Goal: Task Accomplishment & Management: Complete application form

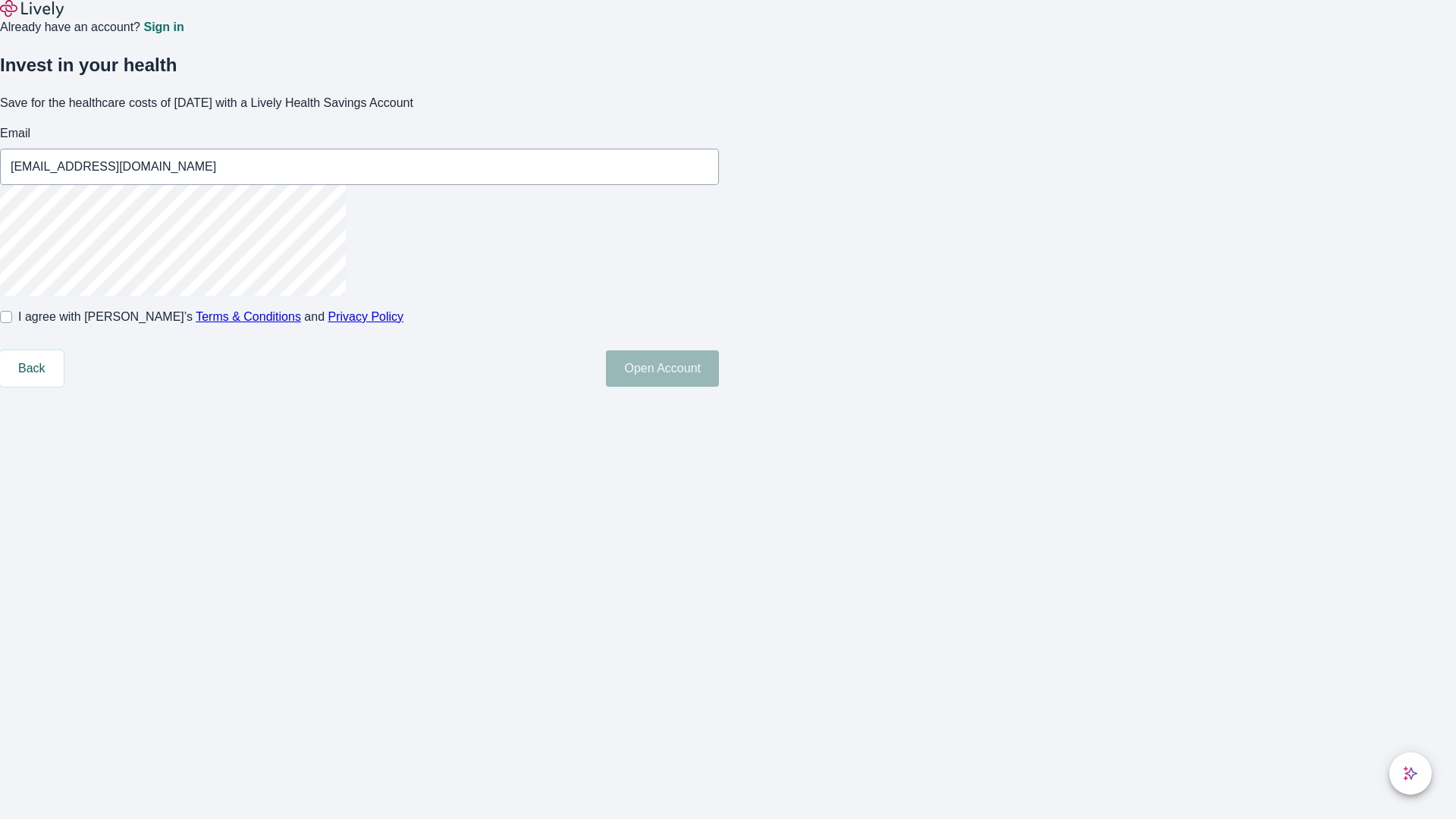
click at [12, 323] on input "I agree with Lively’s Terms & Conditions and Privacy Policy" at bounding box center [6, 317] width 12 height 12
checkbox input "true"
click at [719, 387] on button "Open Account" at bounding box center [661, 368] width 113 height 37
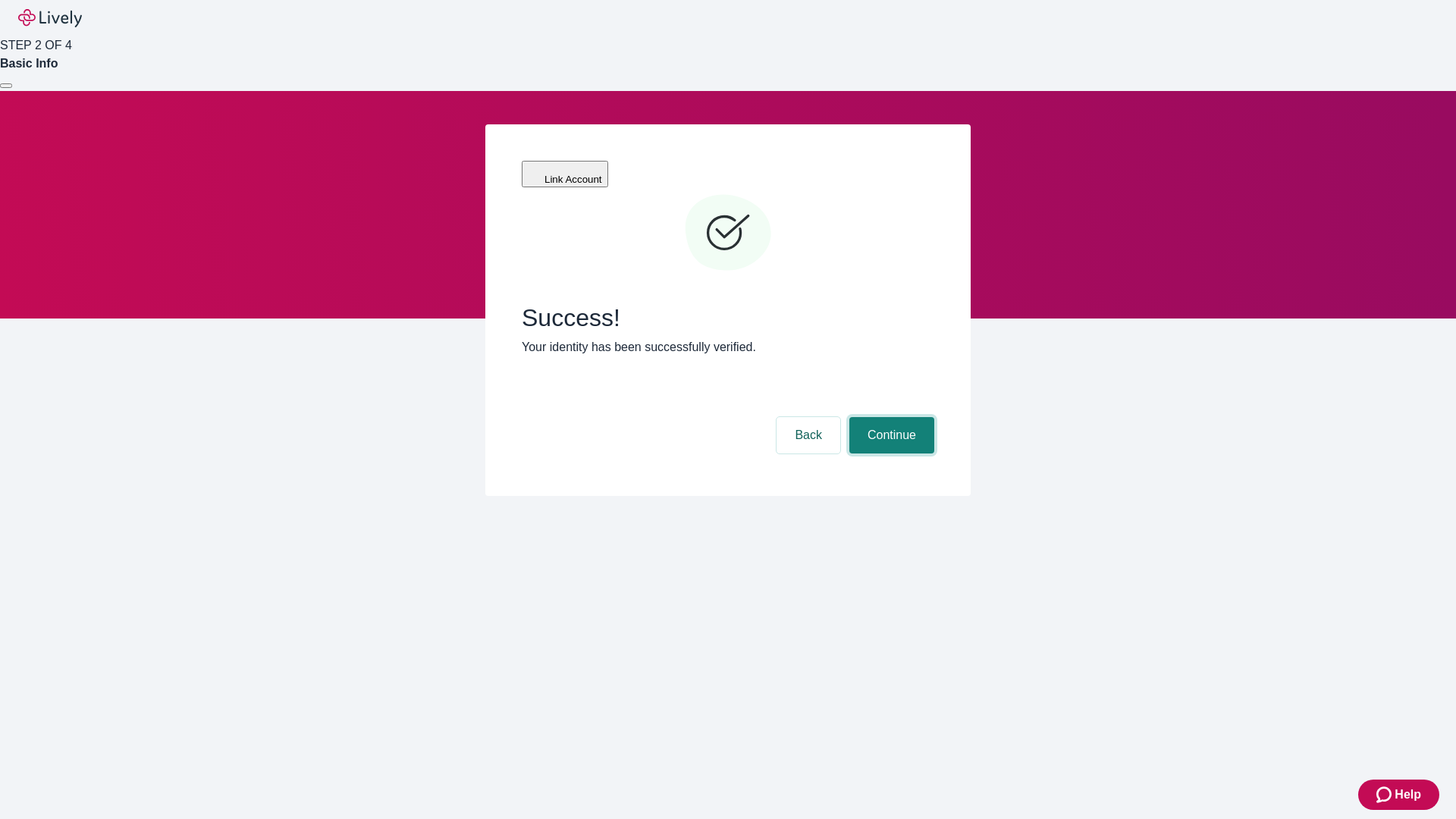
click at [889, 417] on button "Continue" at bounding box center [891, 435] width 85 height 37
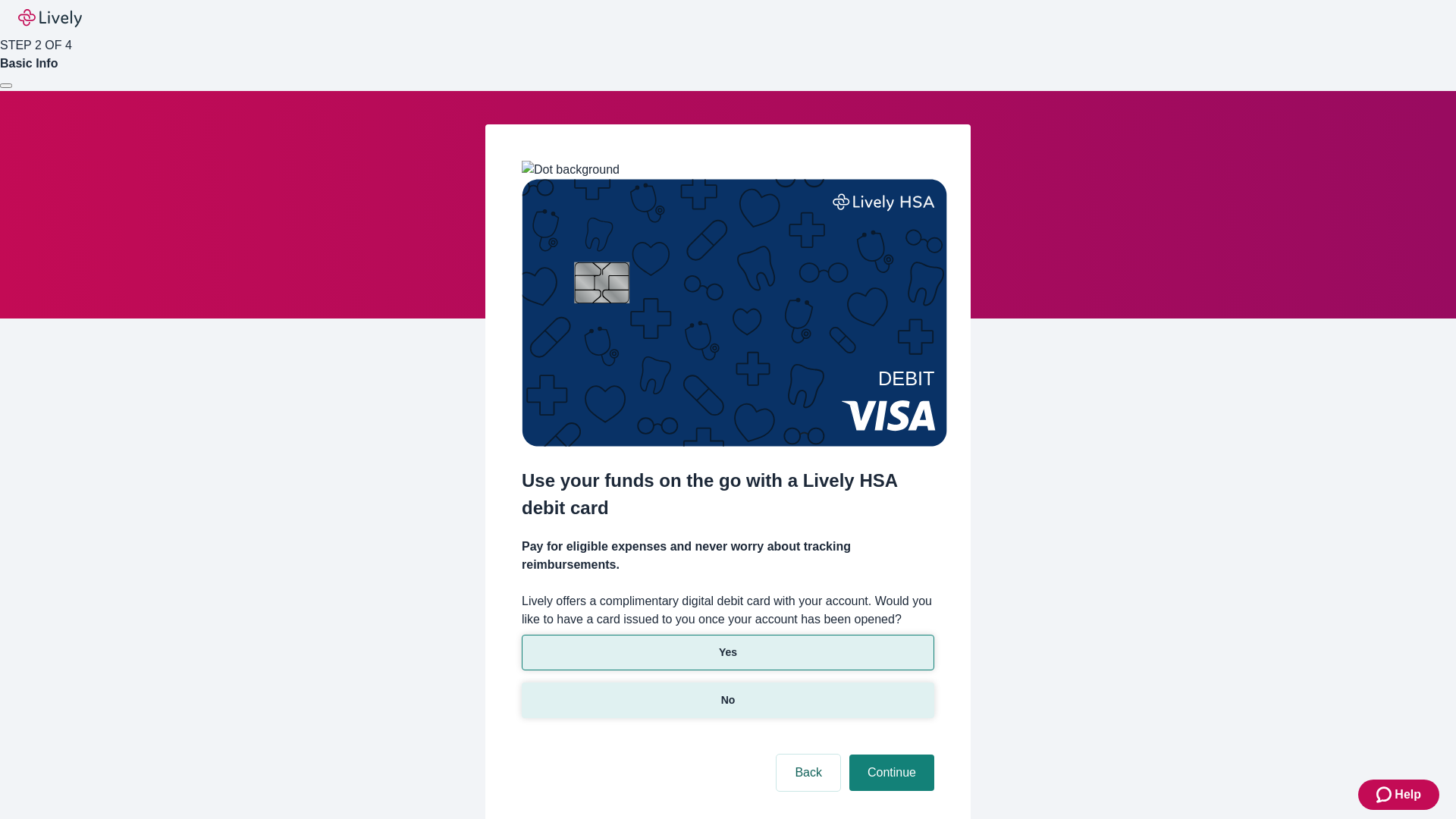
click at [727, 693] on p "No" at bounding box center [728, 701] width 15 height 16
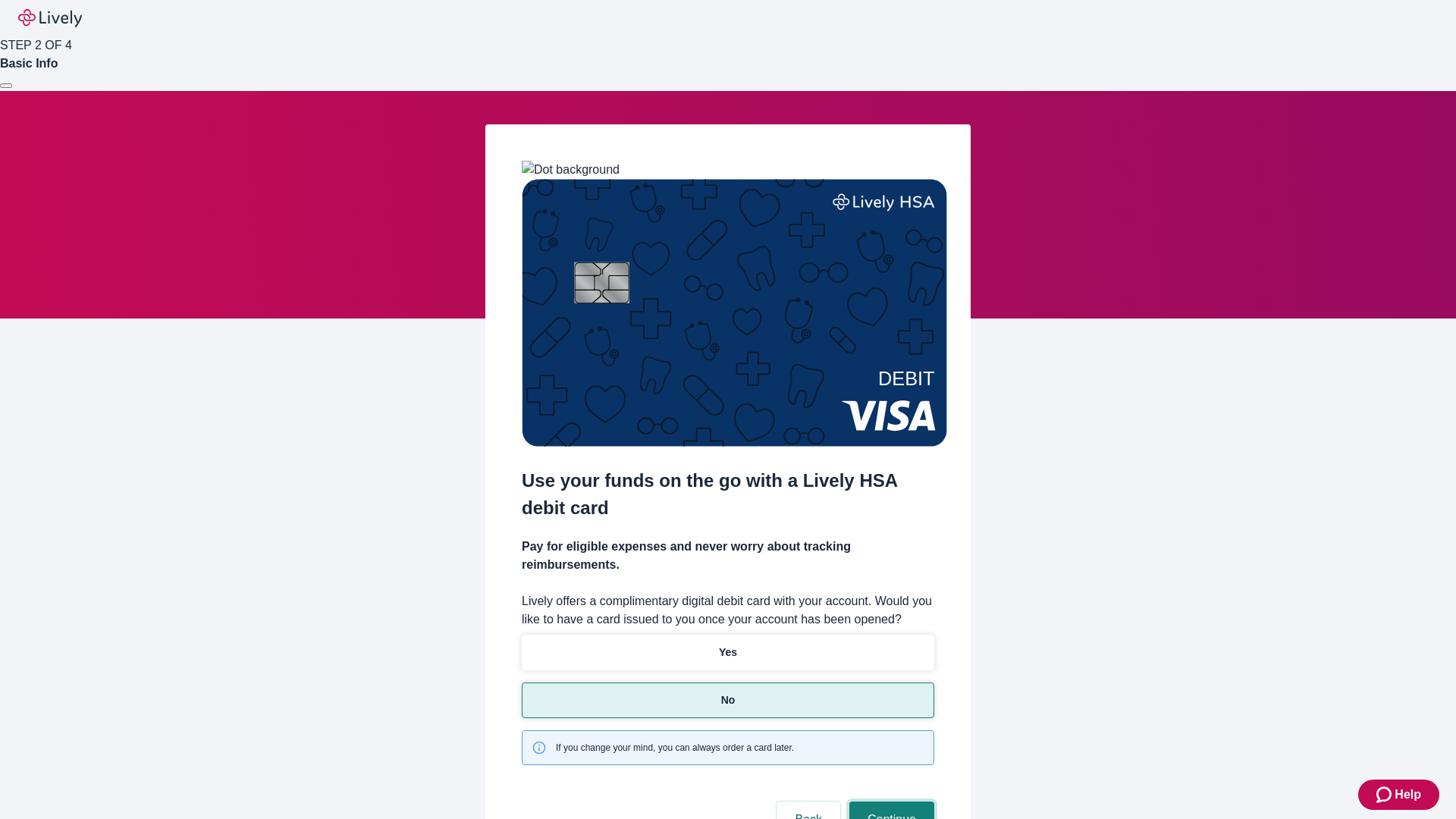
click at [889, 802] on button "Continue" at bounding box center [891, 820] width 85 height 37
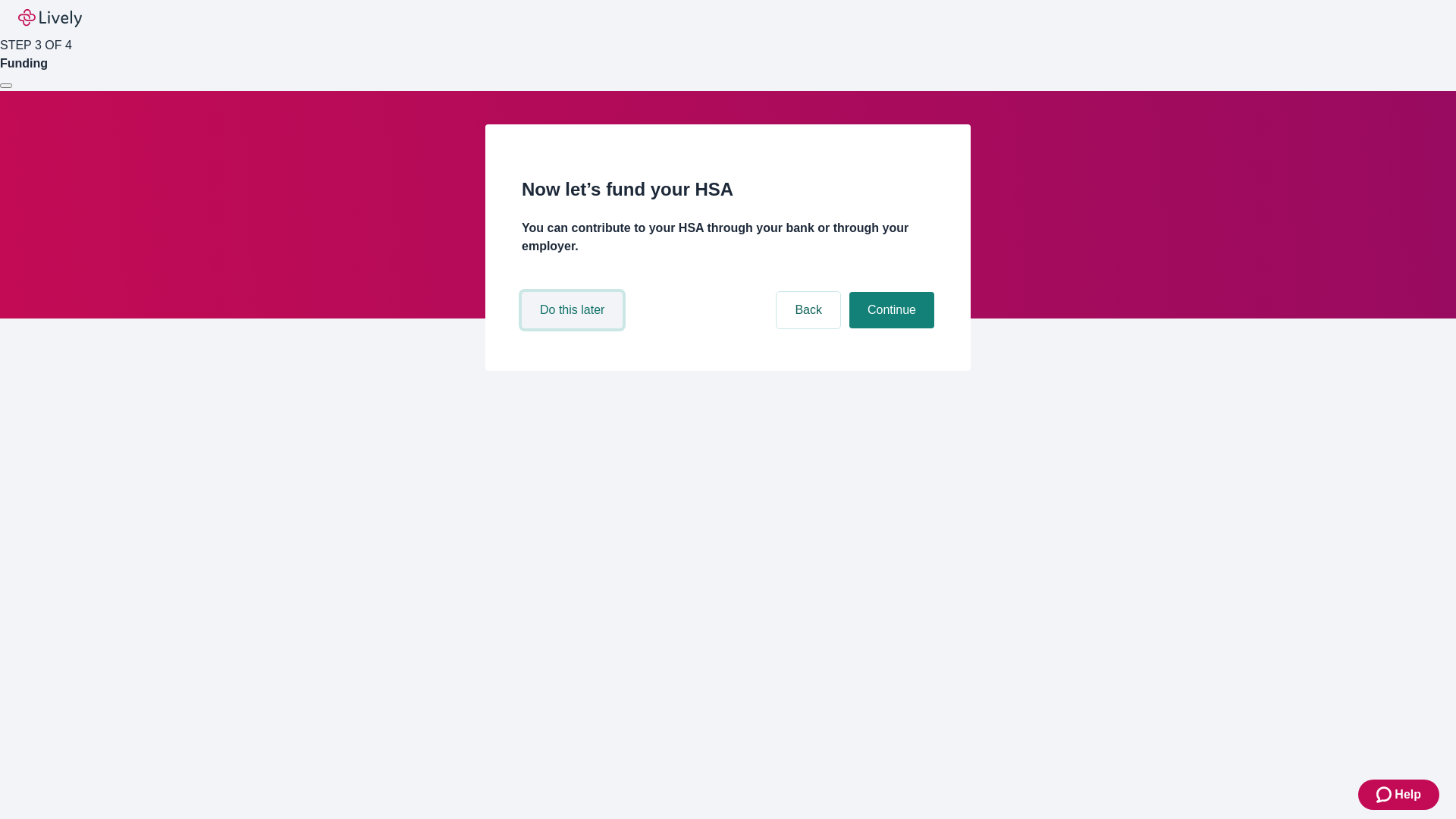
click at [574, 329] on button "Do this later" at bounding box center [572, 310] width 101 height 37
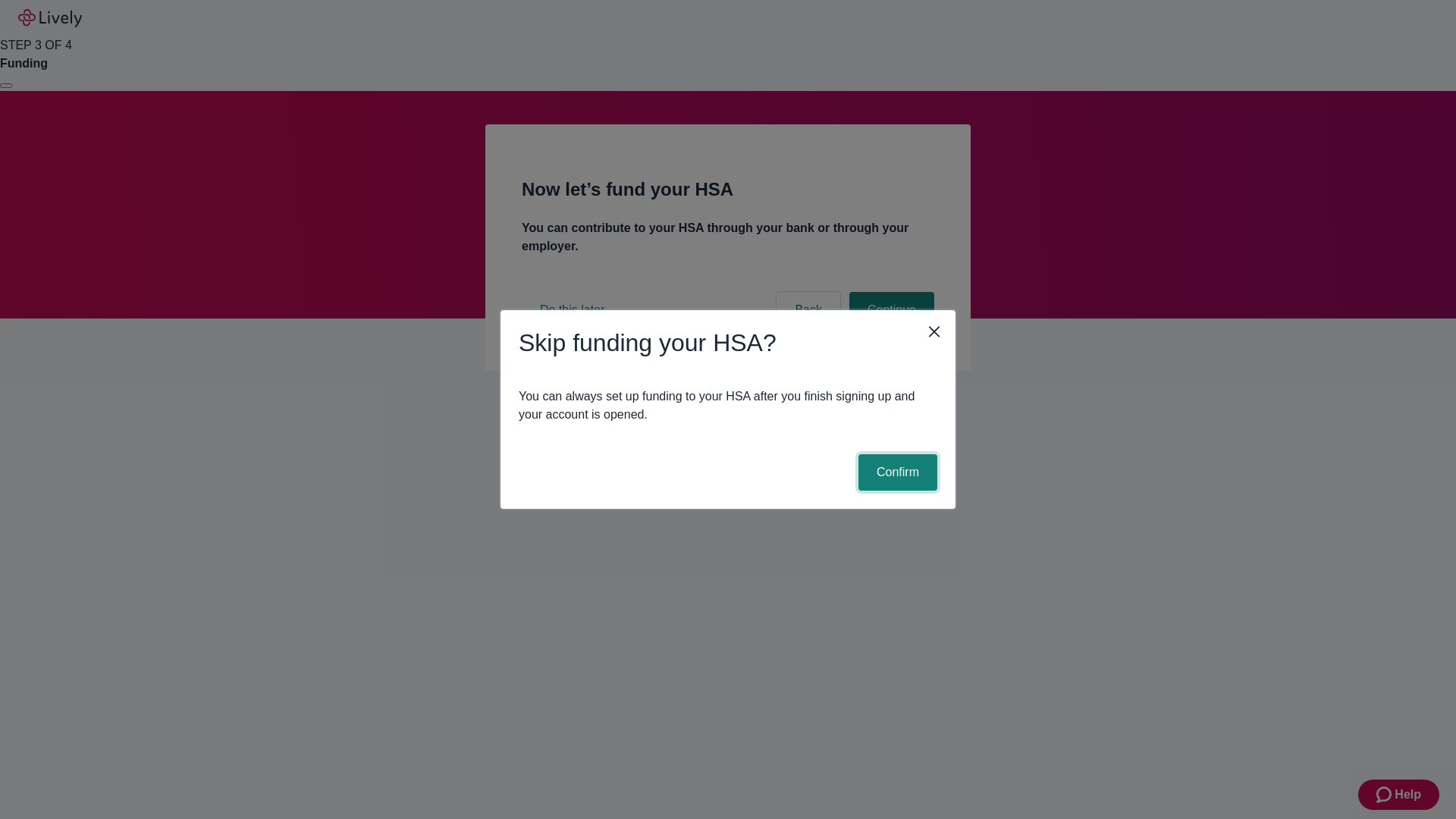
click at [896, 473] on button "Confirm" at bounding box center [897, 473] width 79 height 37
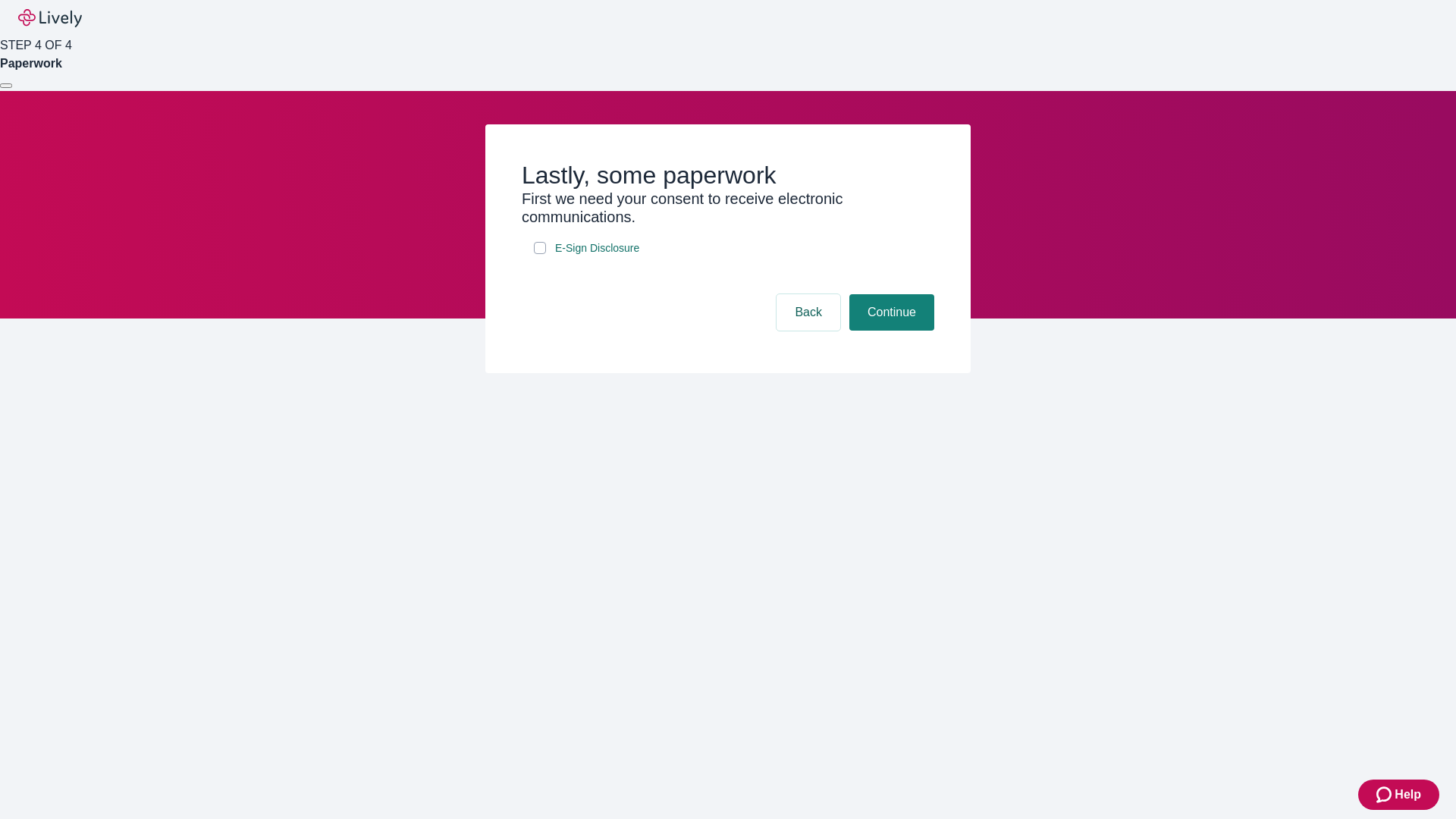
click at [540, 254] on input "E-Sign Disclosure" at bounding box center [540, 248] width 12 height 12
checkbox input "true"
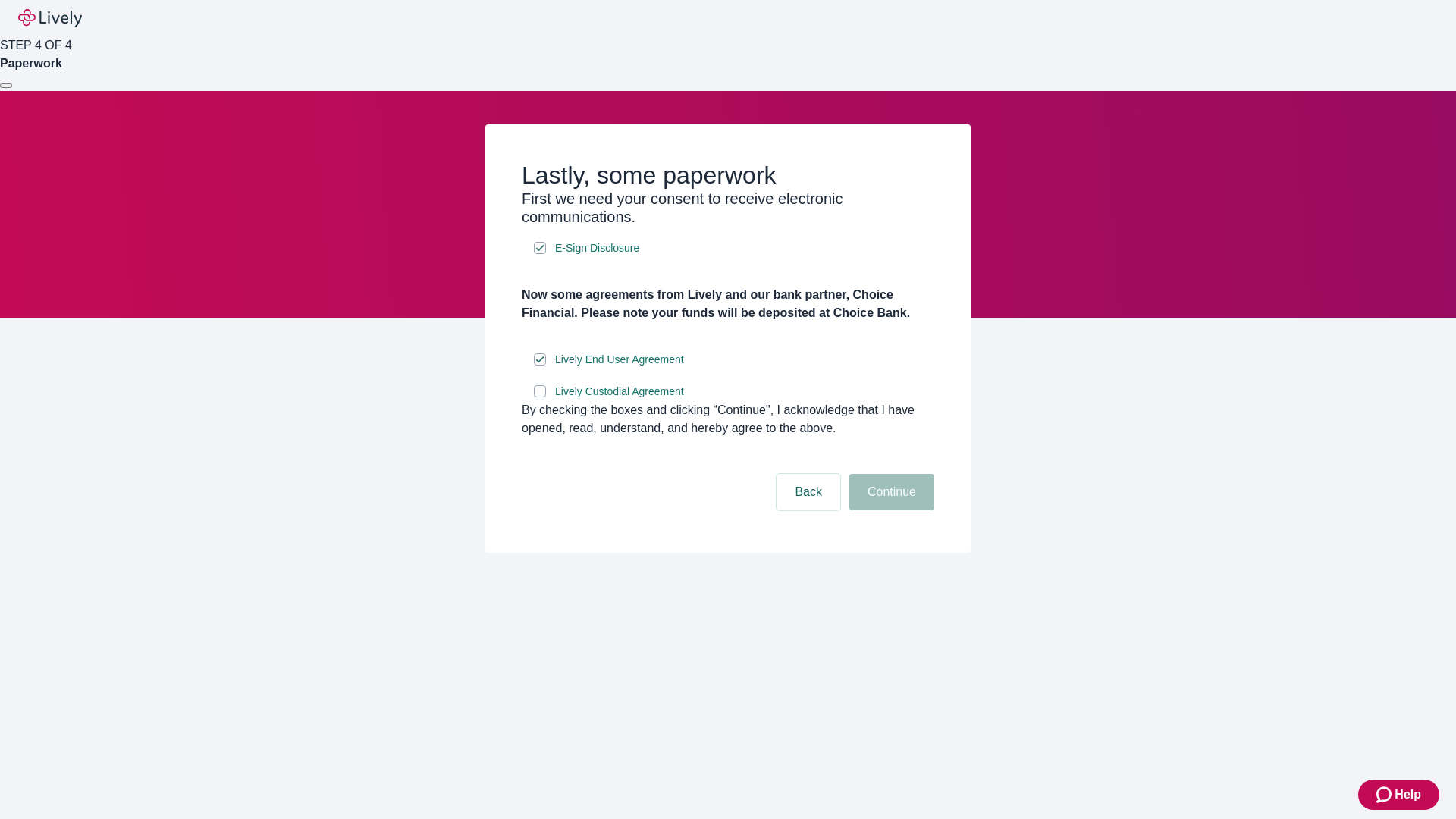
click at [540, 398] on input "Lively Custodial Agreement" at bounding box center [540, 392] width 12 height 12
checkbox input "true"
click at [889, 511] on button "Continue" at bounding box center [891, 492] width 85 height 37
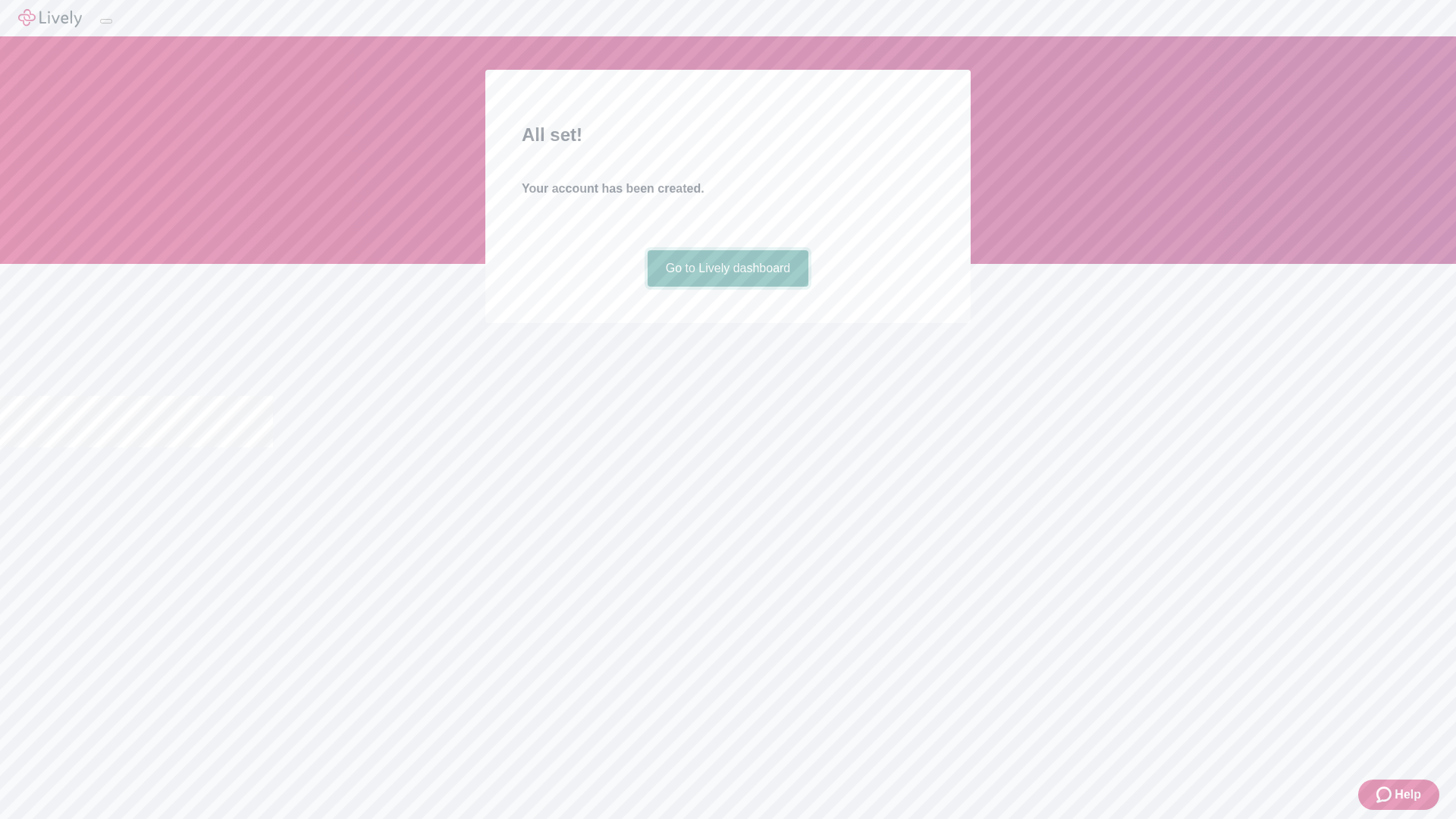
click at [727, 286] on link "Go to Lively dashboard" at bounding box center [728, 269] width 162 height 37
